Goal: Information Seeking & Learning: Find specific fact

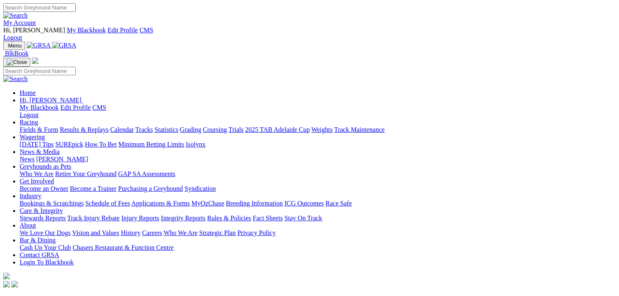
click at [32, 126] on link "Fields & Form" at bounding box center [39, 129] width 38 height 7
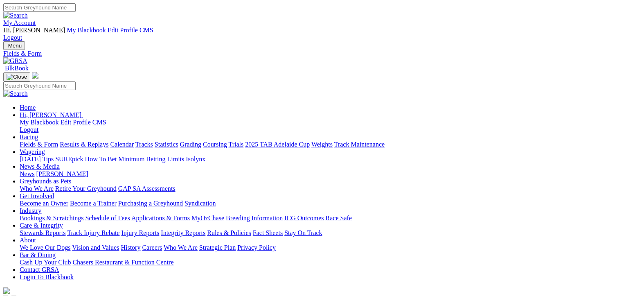
type input "[DATE], [DATE]"
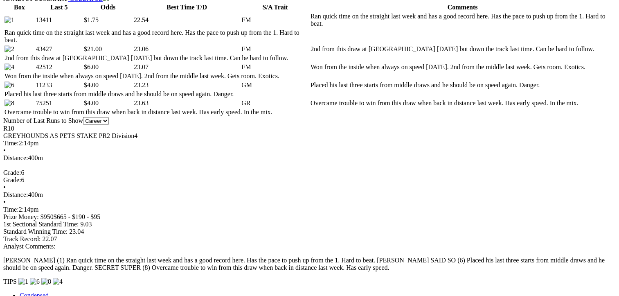
scroll to position [462, 34]
drag, startPoint x: 611, startPoint y: 76, endPoint x: 614, endPoint y: 89, distance: 13.2
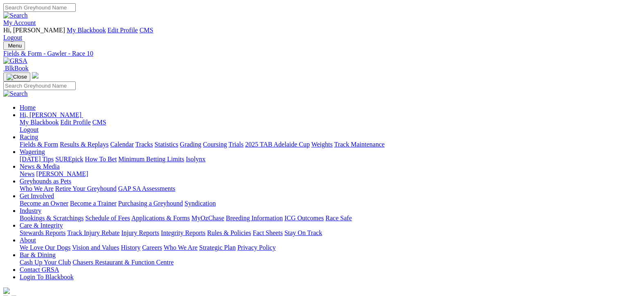
scroll to position [0, 16]
